Goal: Find specific page/section: Find specific page/section

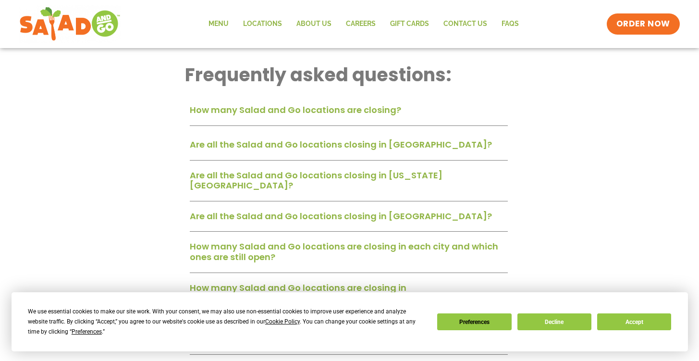
scroll to position [255, 0]
click at [335, 106] on link "How many Salad and Go locations are closing?" at bounding box center [295, 110] width 211 height 12
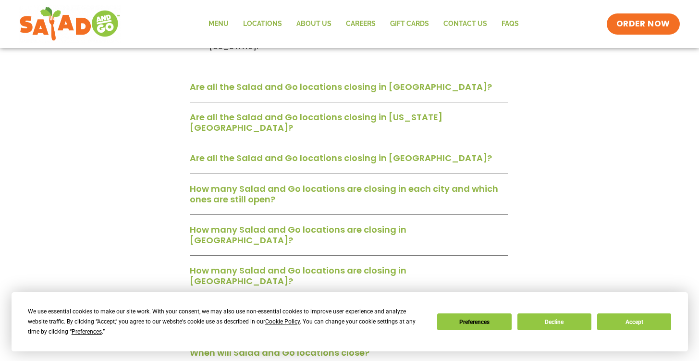
scroll to position [373, 0]
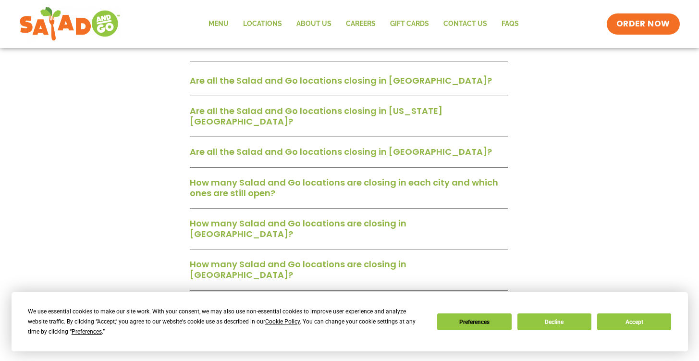
click at [271, 217] on link "How many Salad and Go locations are closing in [GEOGRAPHIC_DATA]?" at bounding box center [298, 228] width 217 height 23
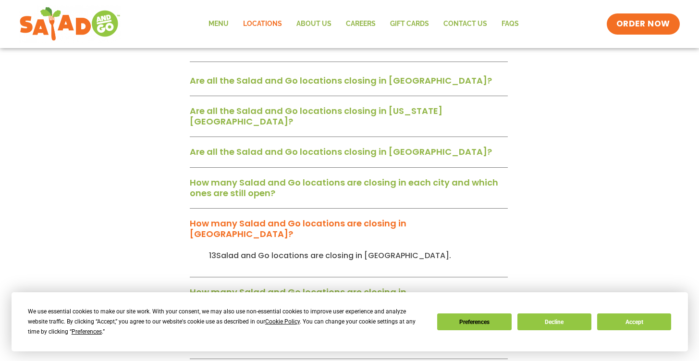
click at [276, 26] on link "Locations" at bounding box center [262, 24] width 53 height 22
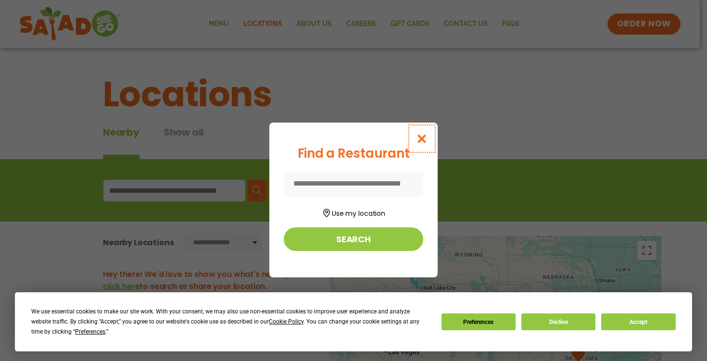
click at [425, 136] on icon "Close modal" at bounding box center [422, 139] width 12 height 10
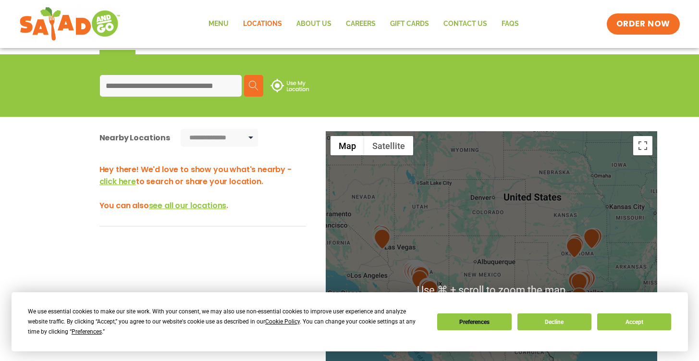
scroll to position [80, 0]
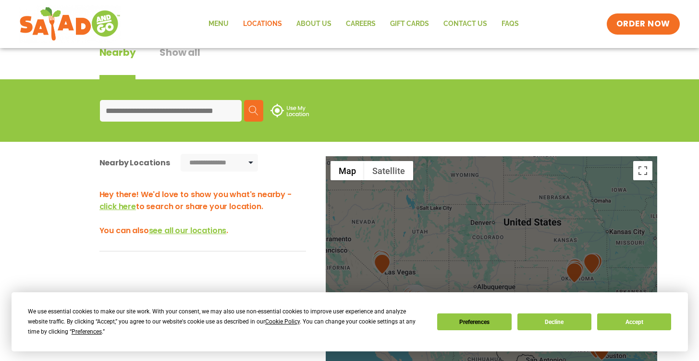
click at [205, 112] on input at bounding box center [171, 111] width 142 height 22
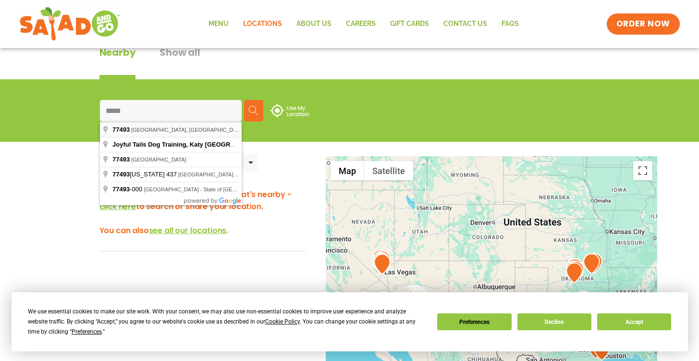
type input "**********"
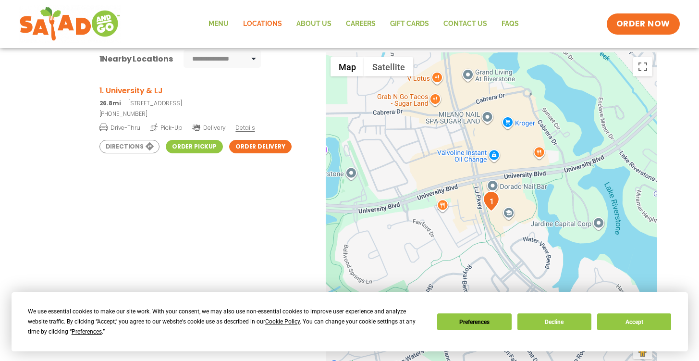
scroll to position [184, 0]
click at [535, 327] on button "Decline" at bounding box center [555, 321] width 74 height 17
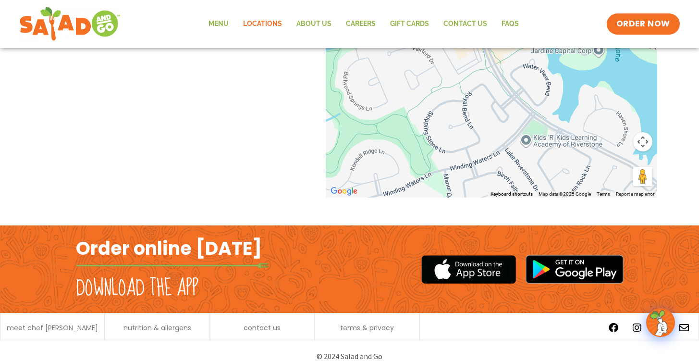
scroll to position [357, 0]
